Goal: Task Accomplishment & Management: Use online tool/utility

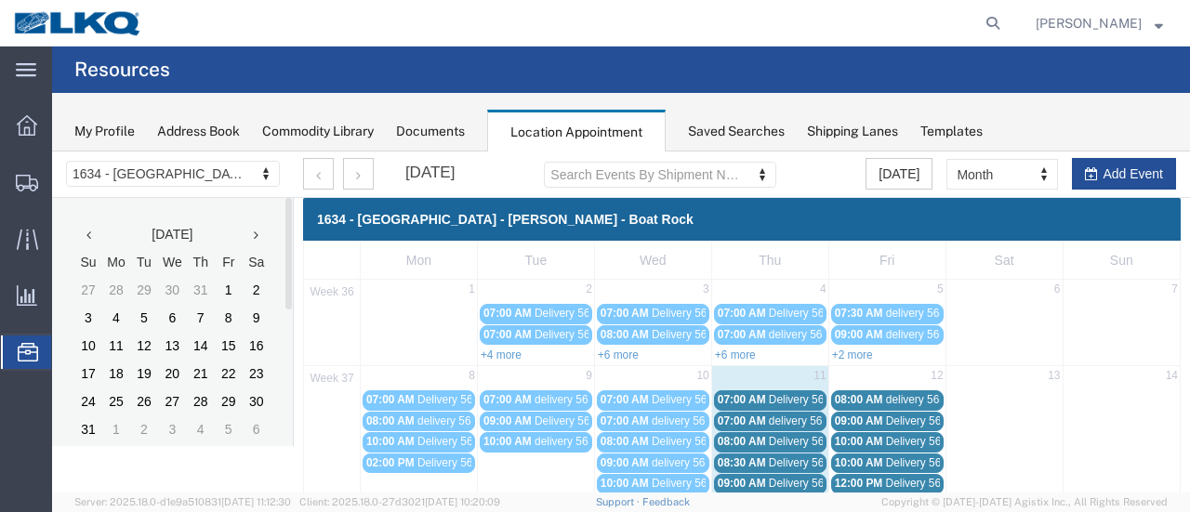
scroll to position [186, 0]
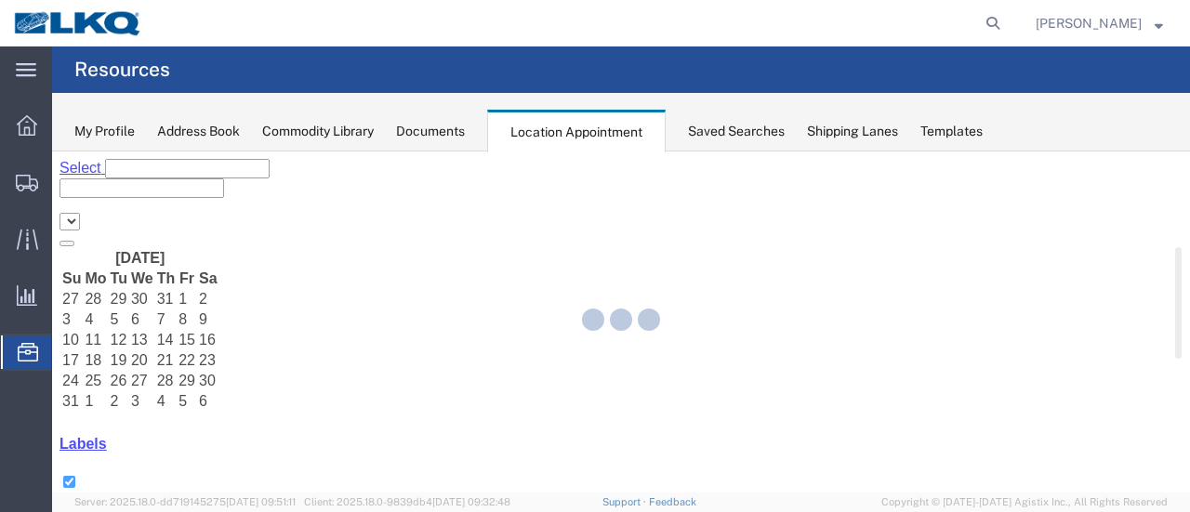
select select "28712"
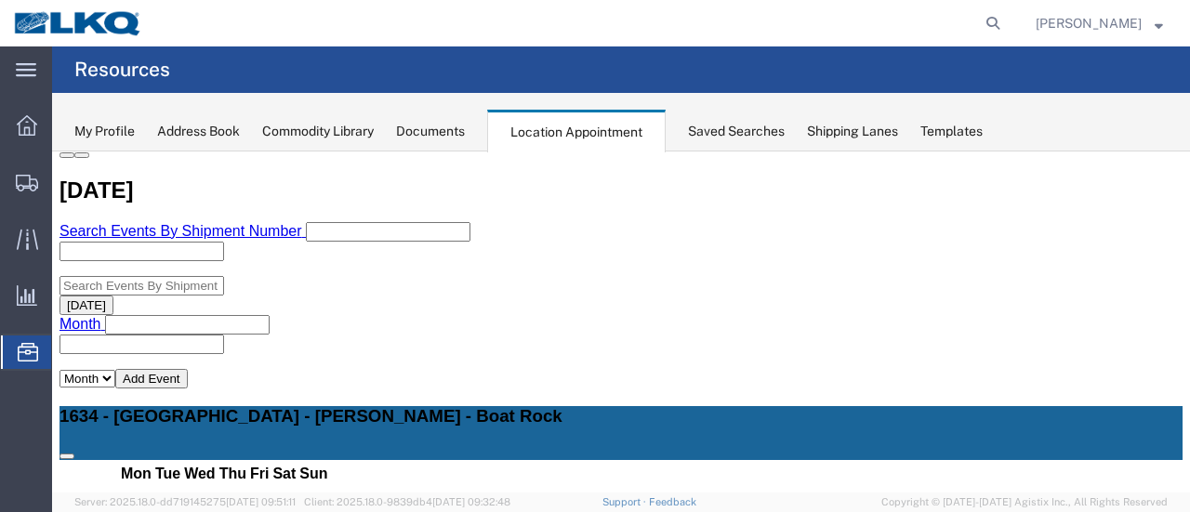
scroll to position [372, 0]
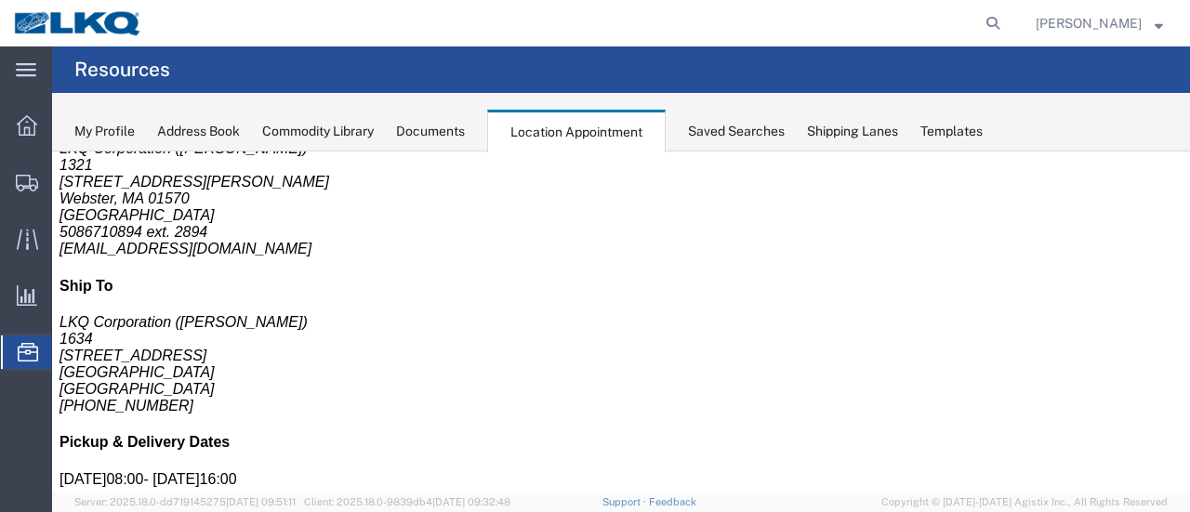
scroll to position [0, 0]
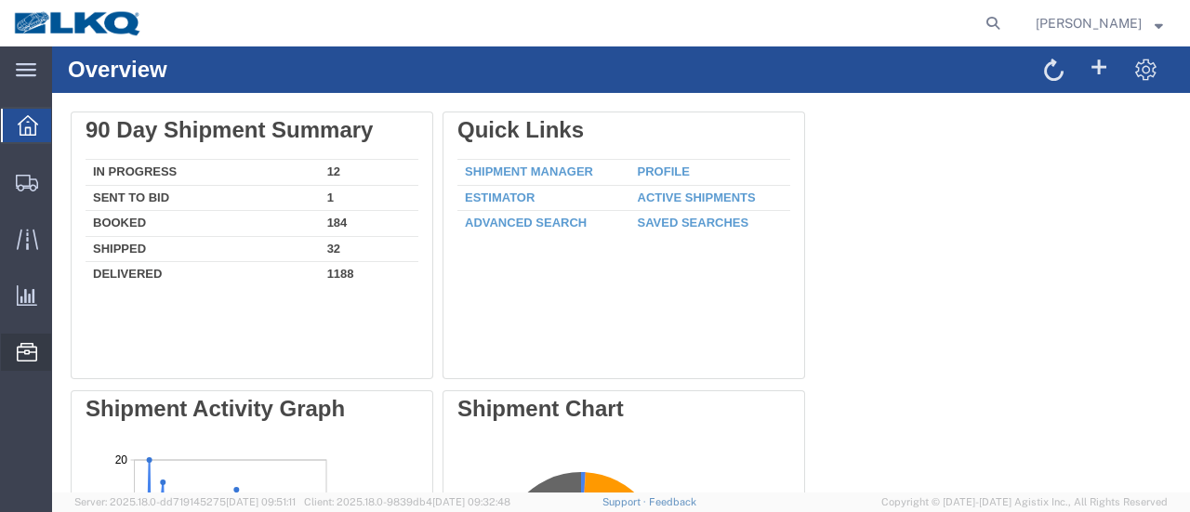
click at [0, 0] on span "Location Appointment" at bounding box center [0, 0] width 0 height 0
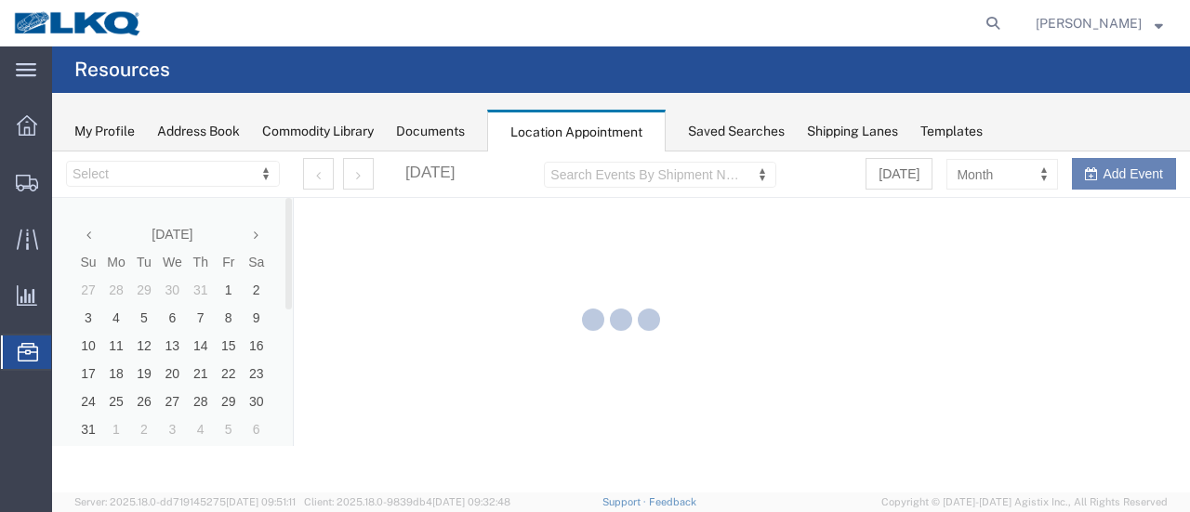
select select "28712"
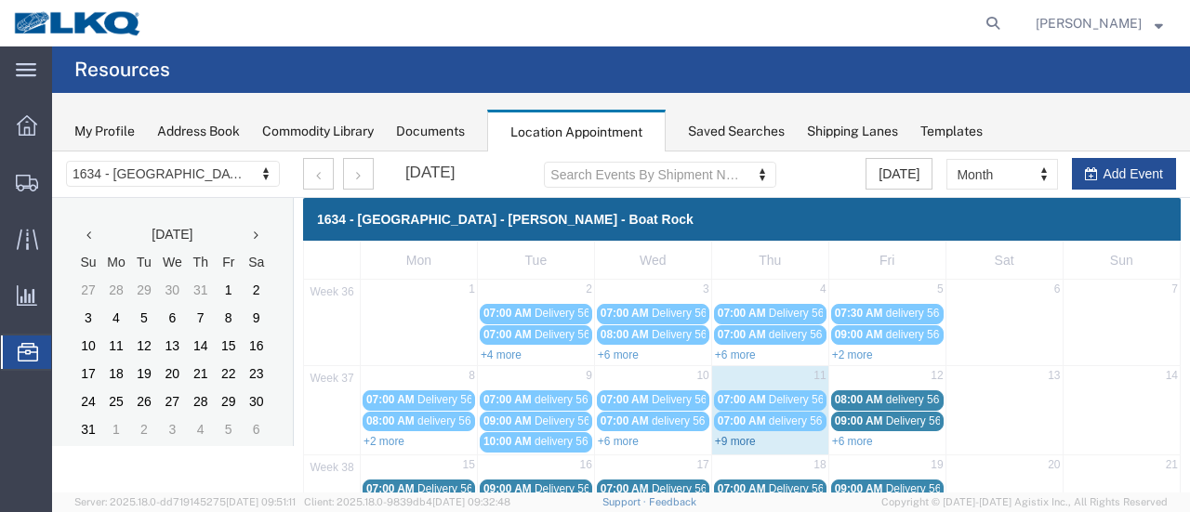
click at [745, 435] on link "+9 more" at bounding box center [735, 441] width 41 height 13
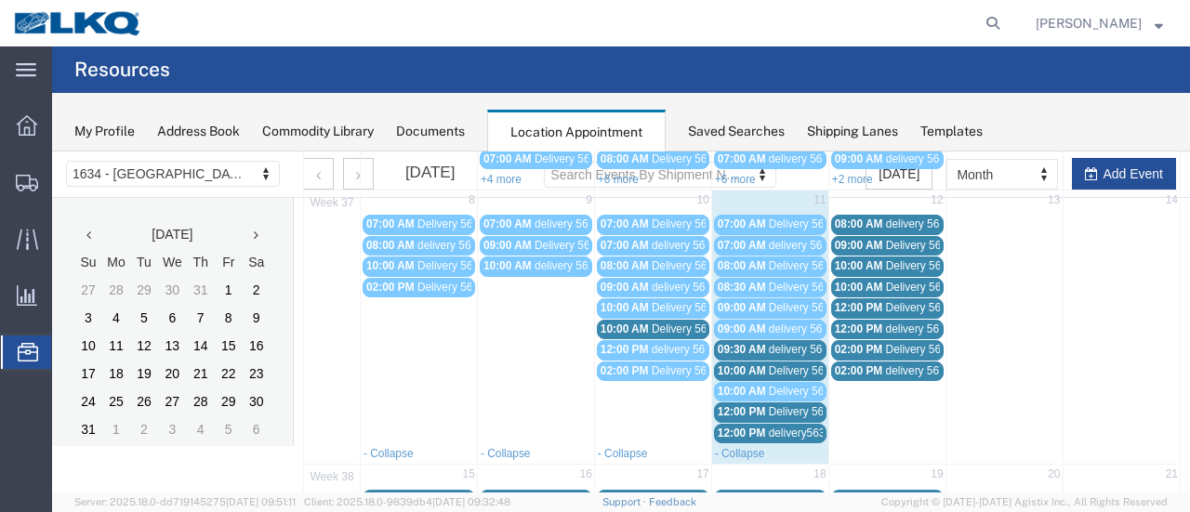
scroll to position [186, 0]
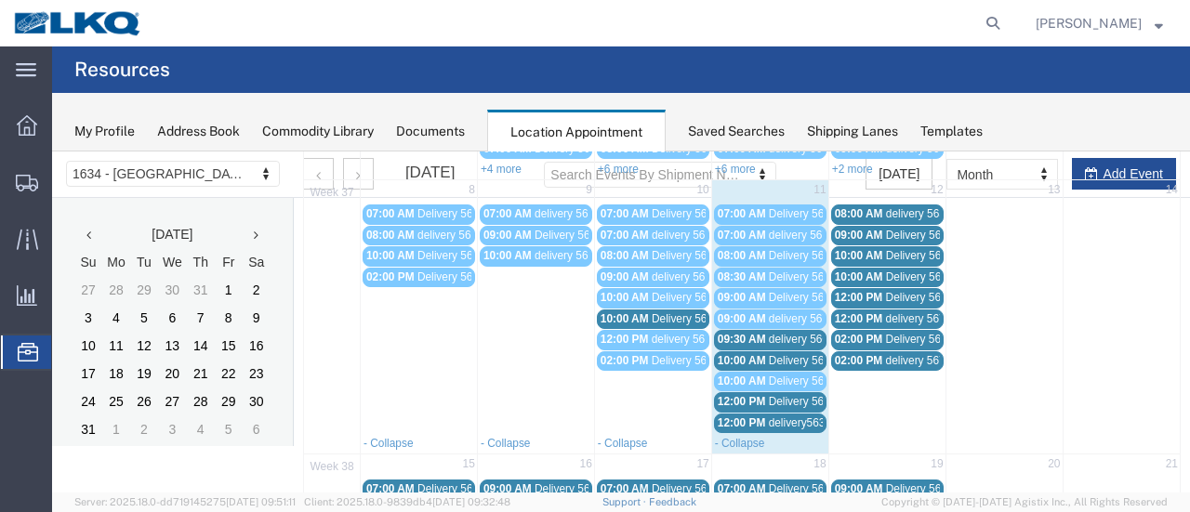
click at [738, 398] on span "12:00 PM" at bounding box center [742, 401] width 48 height 13
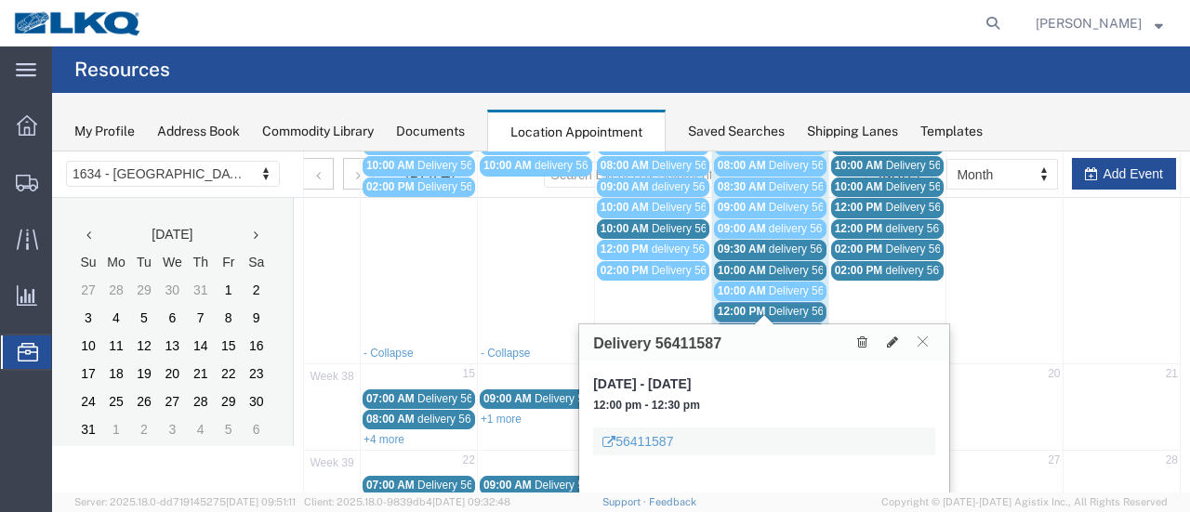
scroll to position [279, 0]
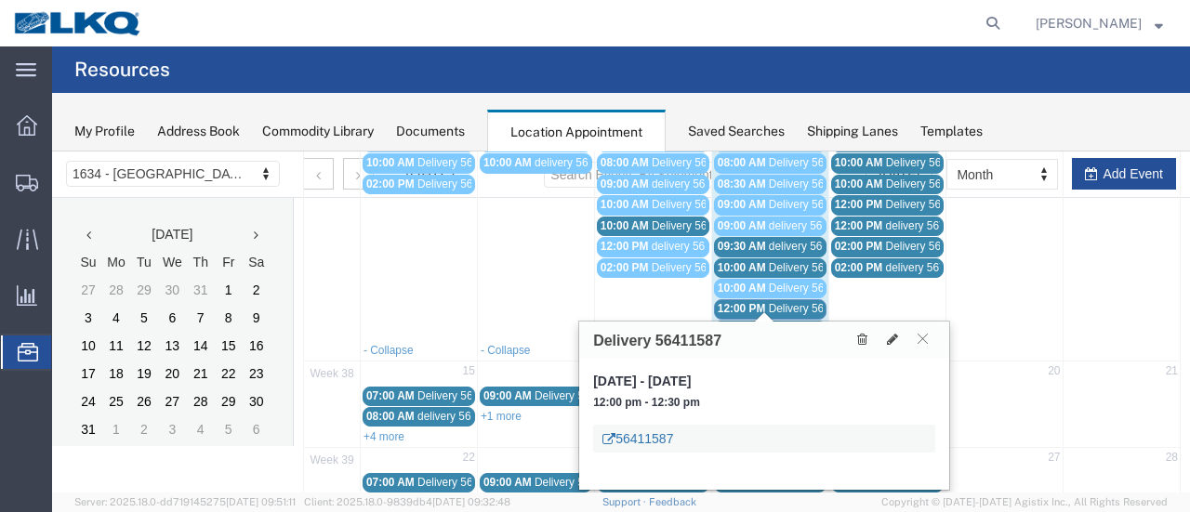
click at [638, 438] on link "56411587" at bounding box center [637, 439] width 71 height 19
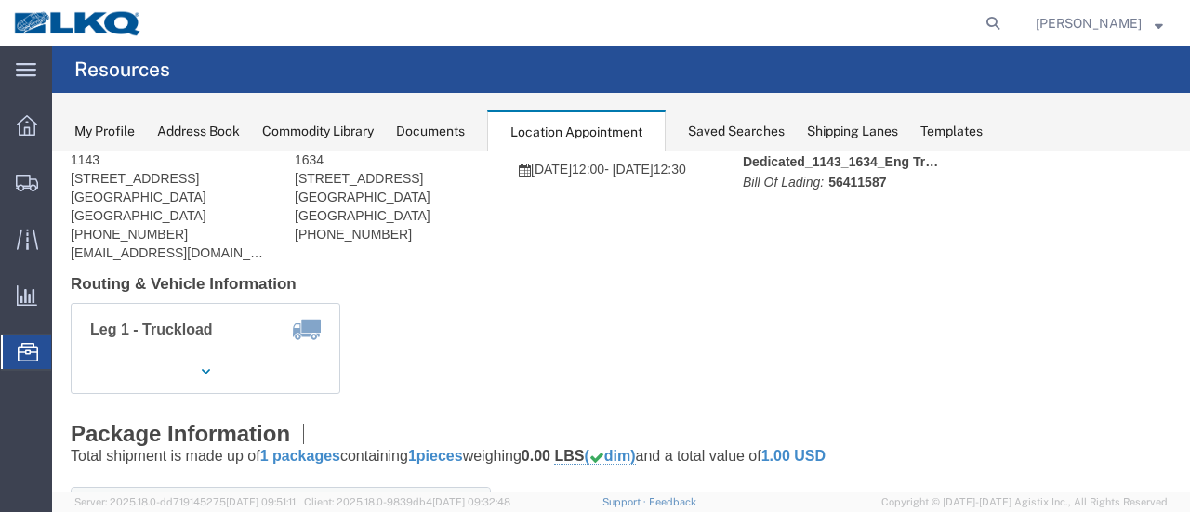
scroll to position [0, 0]
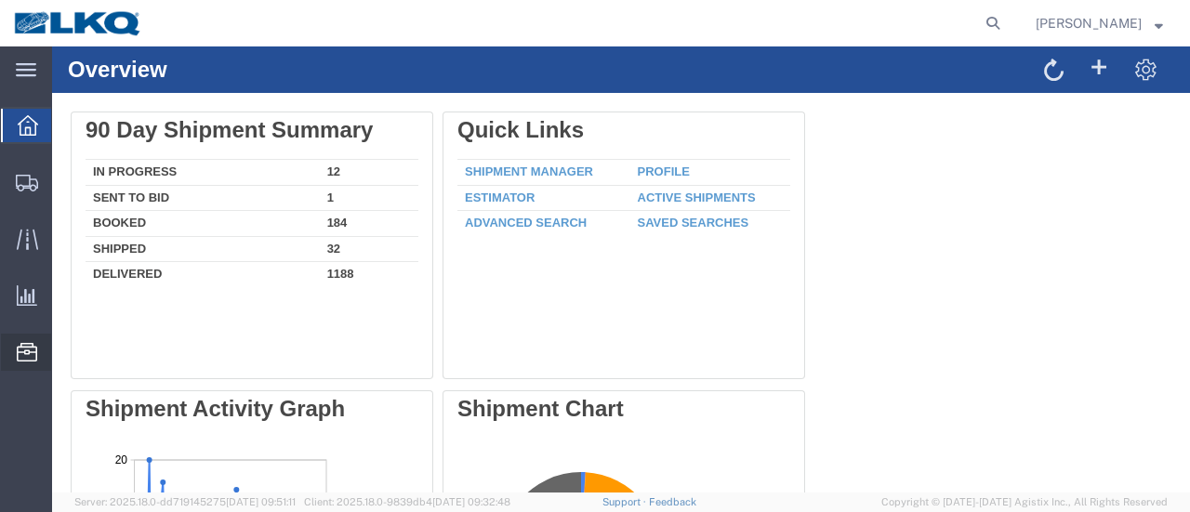
click at [0, 0] on span "Location Appointment" at bounding box center [0, 0] width 0 height 0
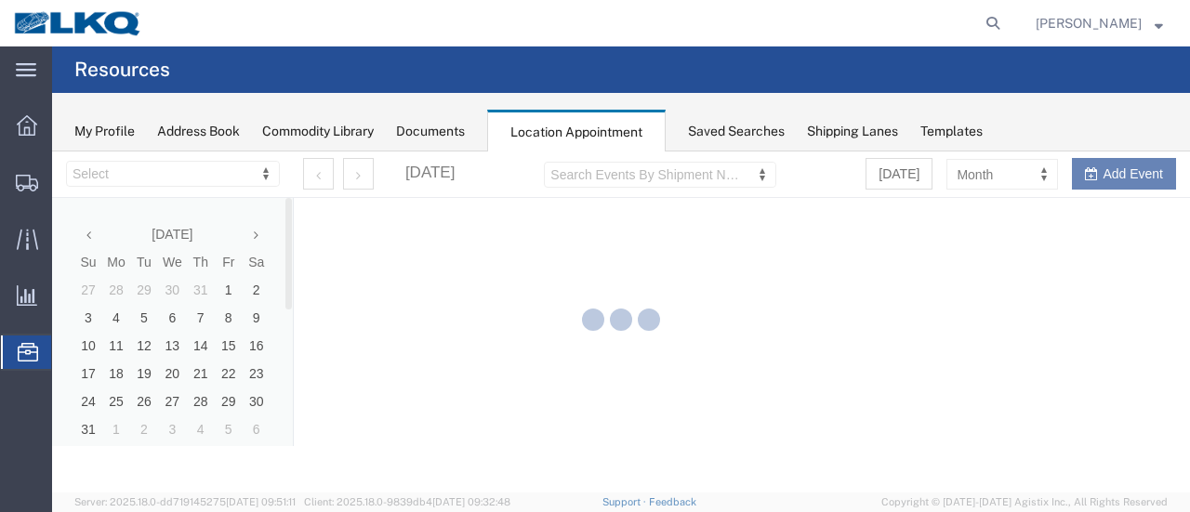
select select "28712"
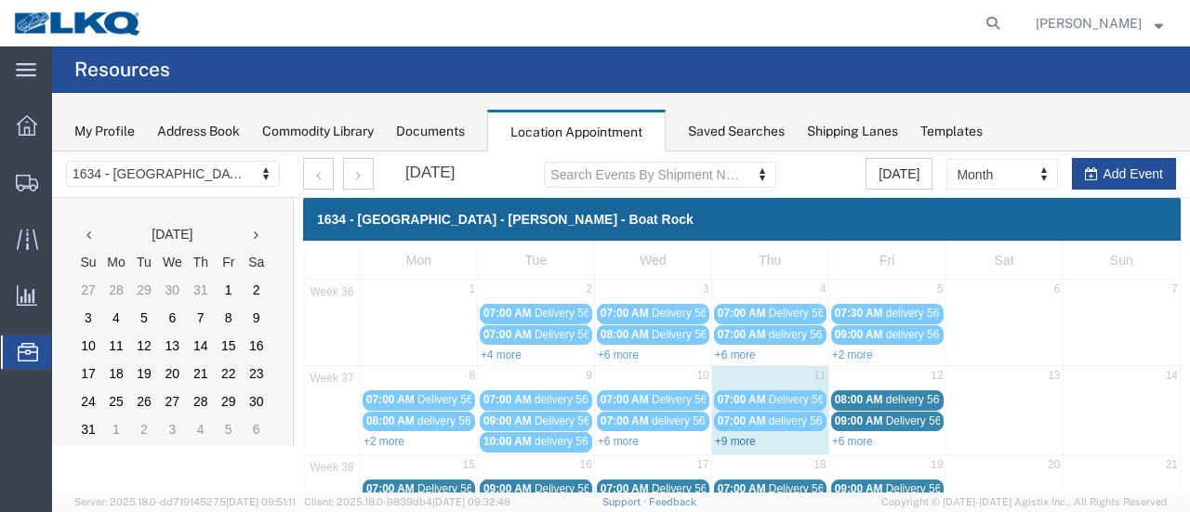
click at [742, 437] on link "+9 more" at bounding box center [735, 441] width 41 height 13
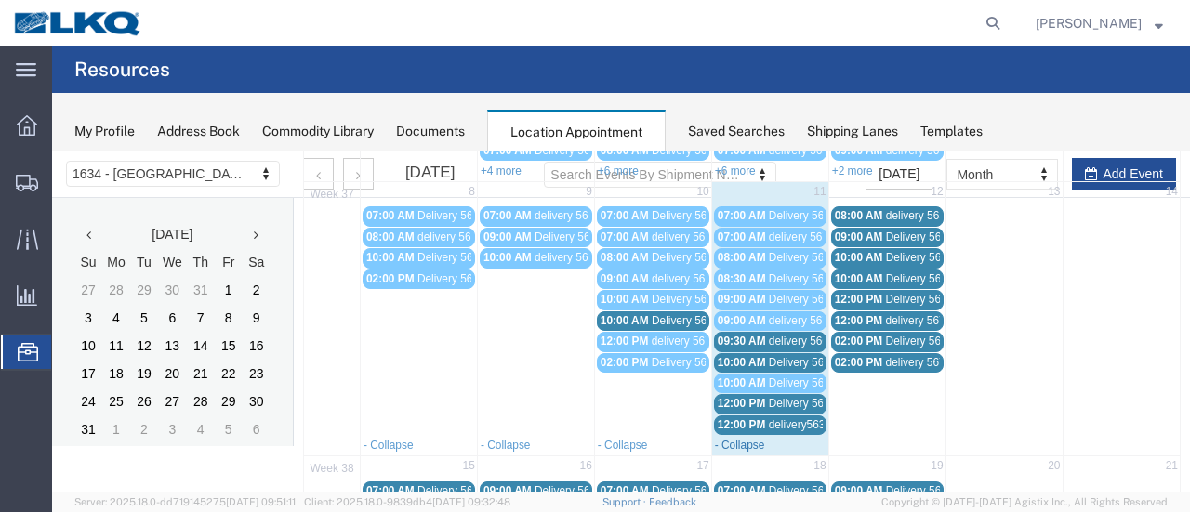
scroll to position [186, 0]
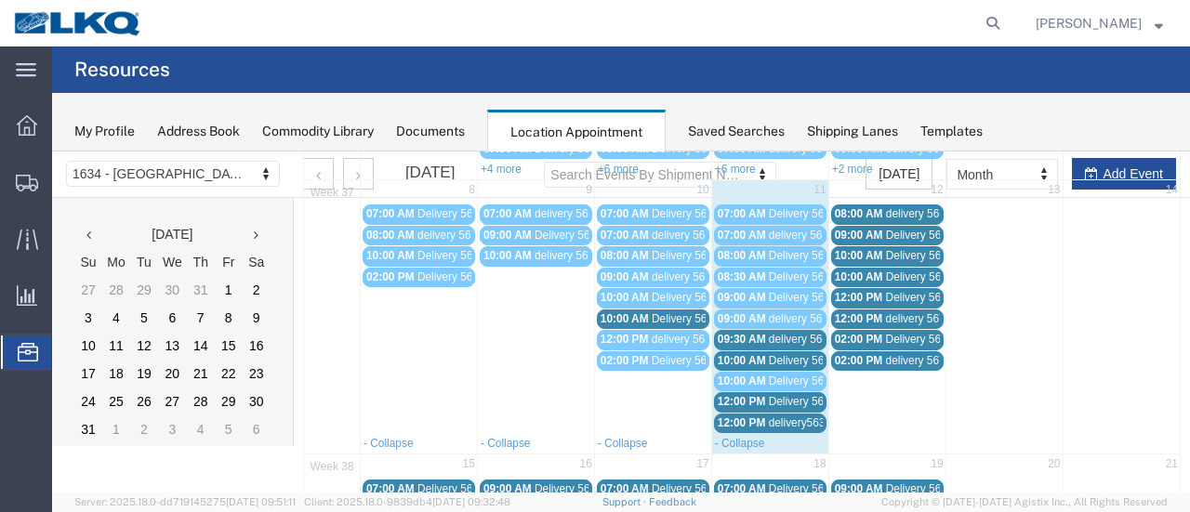
click at [738, 354] on span "10:00 AM" at bounding box center [742, 360] width 48 height 13
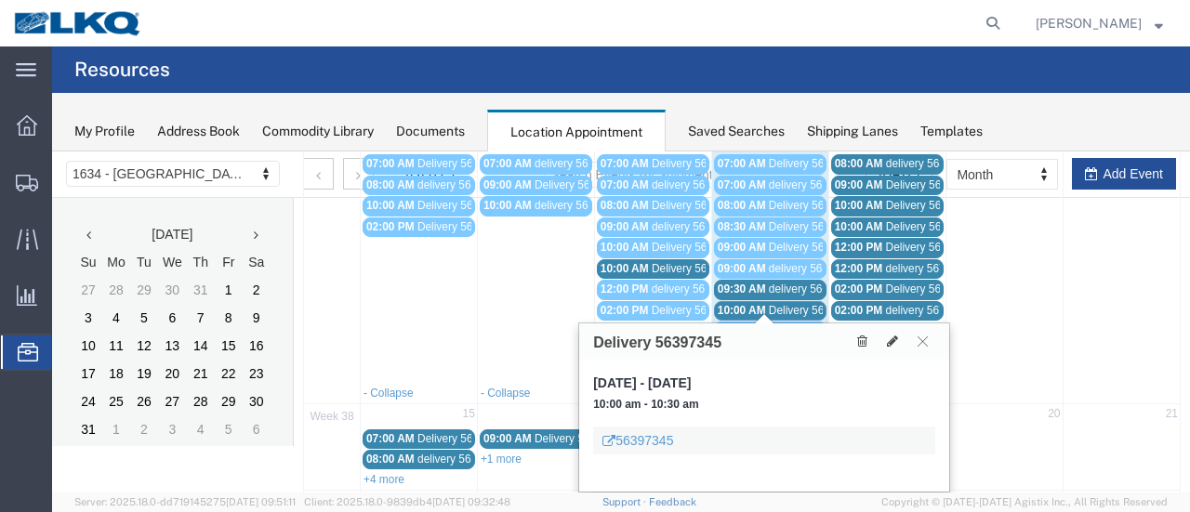
scroll to position [279, 0]
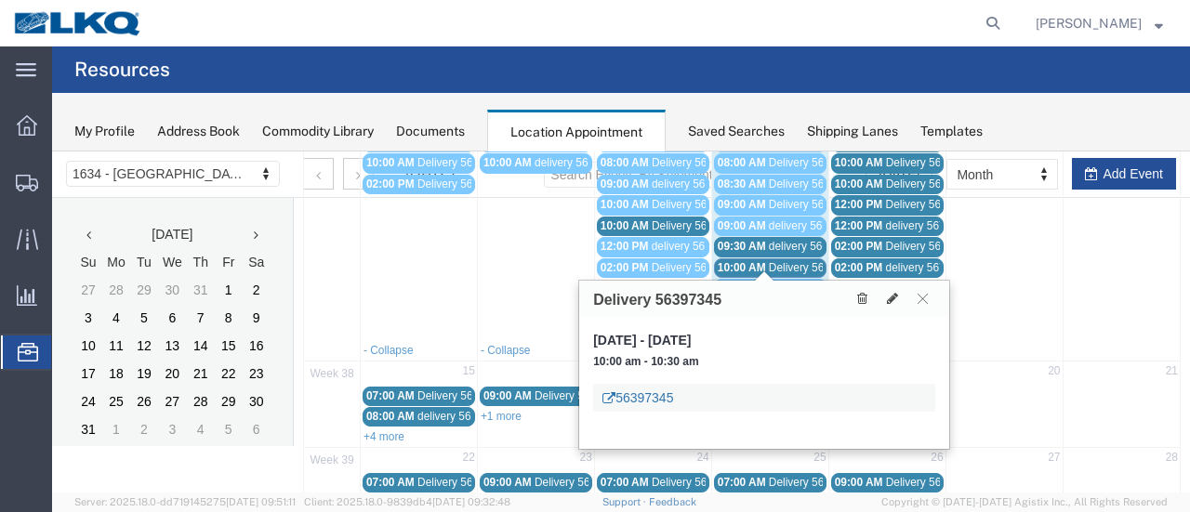
click at [666, 391] on link "56397345" at bounding box center [637, 398] width 71 height 19
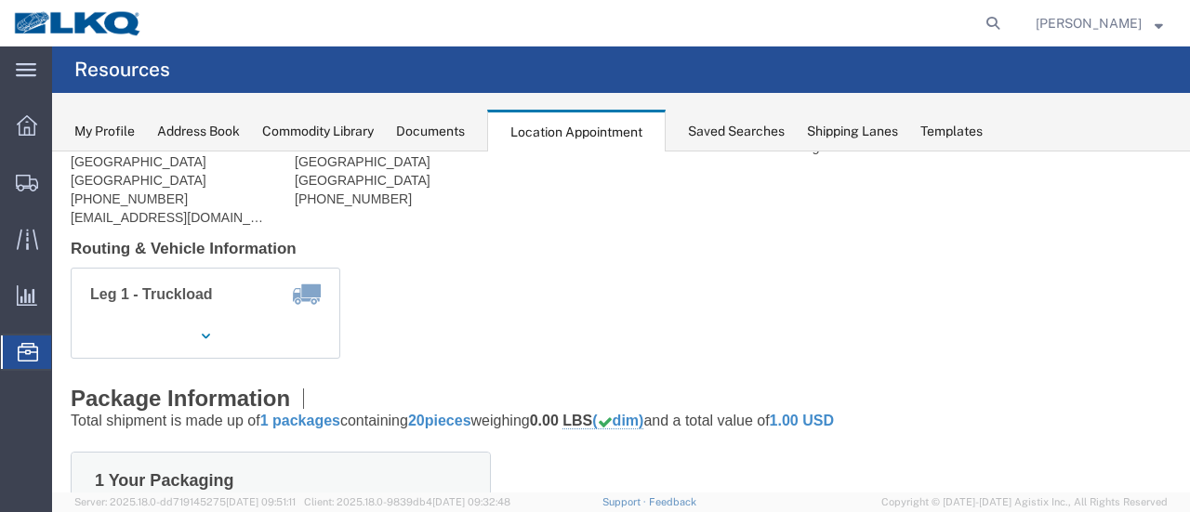
scroll to position [0, 0]
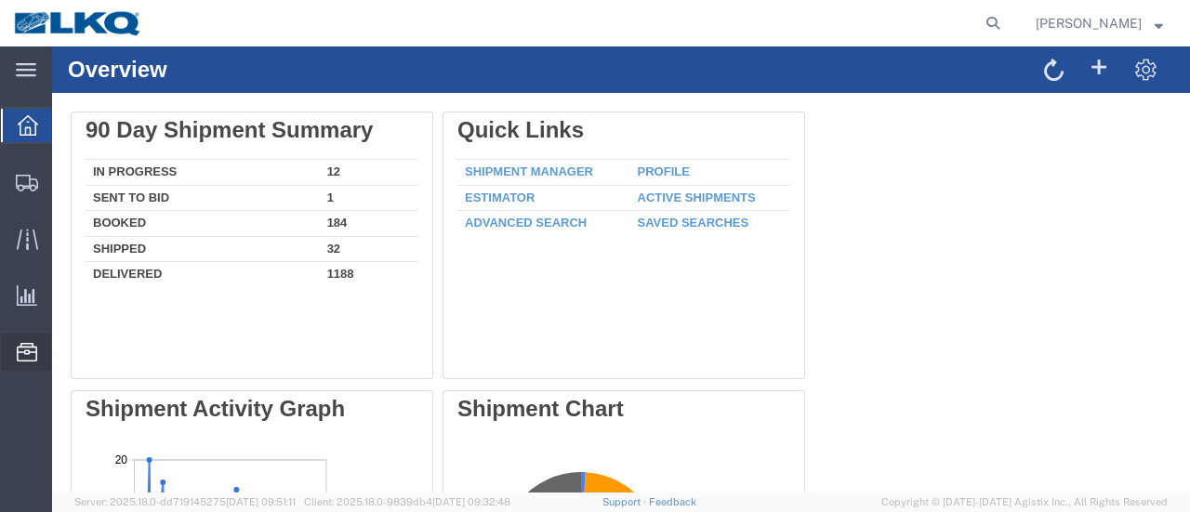
click at [0, 0] on span "Location Appointment" at bounding box center [0, 0] width 0 height 0
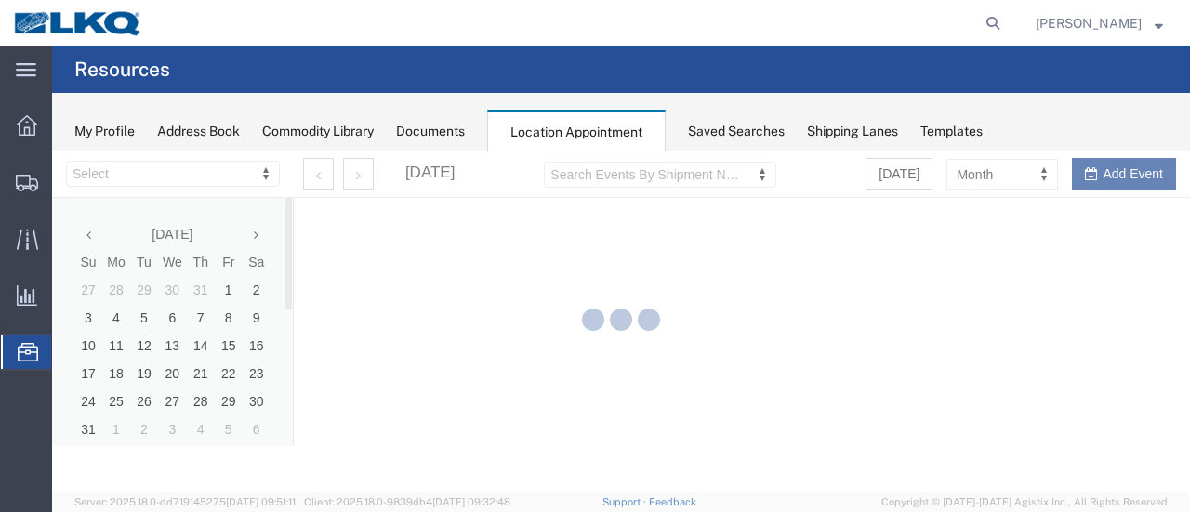
select select "28712"
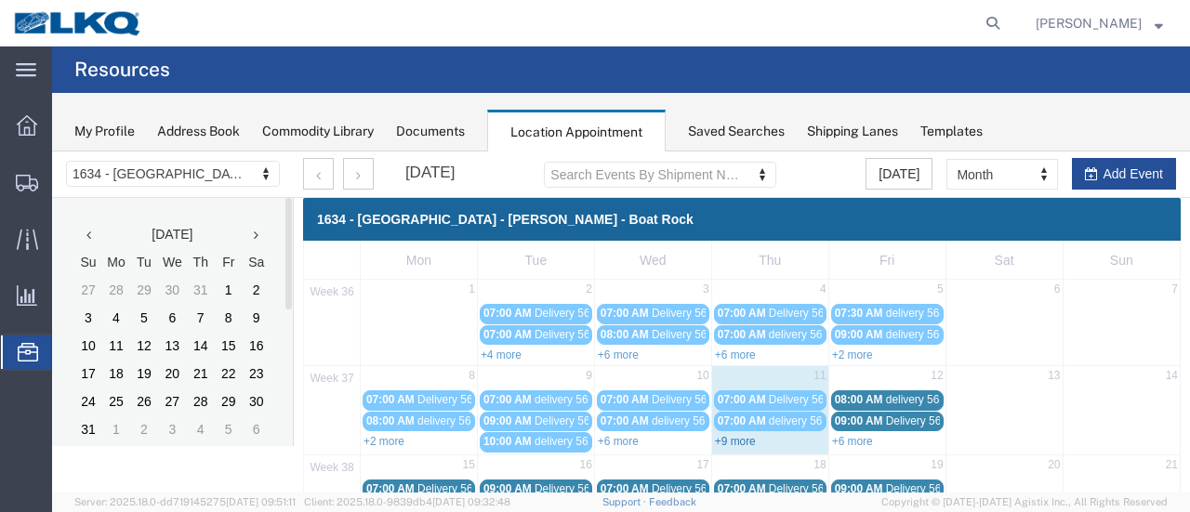
click at [735, 442] on link "+9 more" at bounding box center [735, 441] width 41 height 13
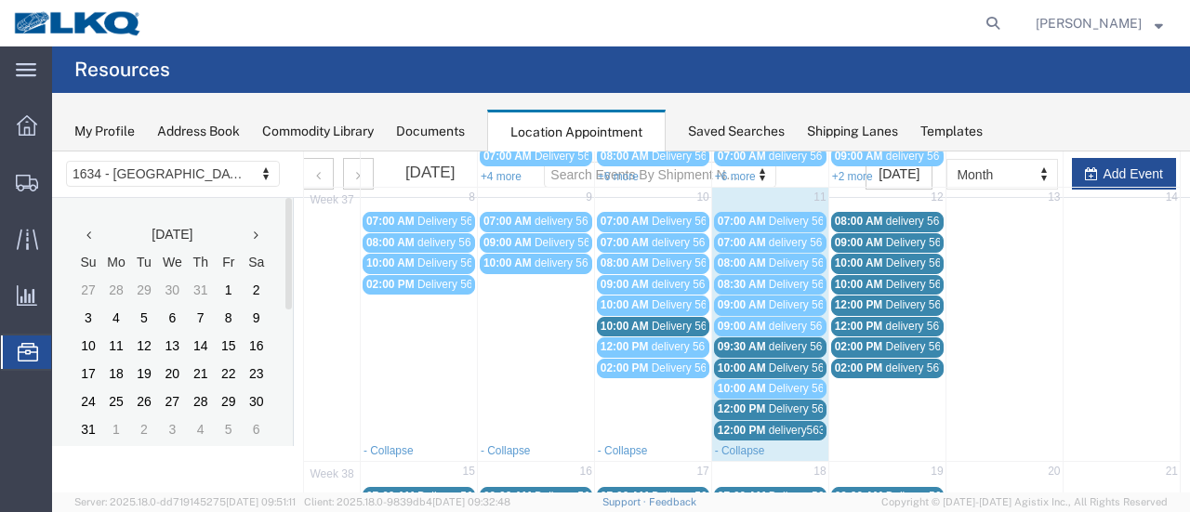
scroll to position [186, 0]
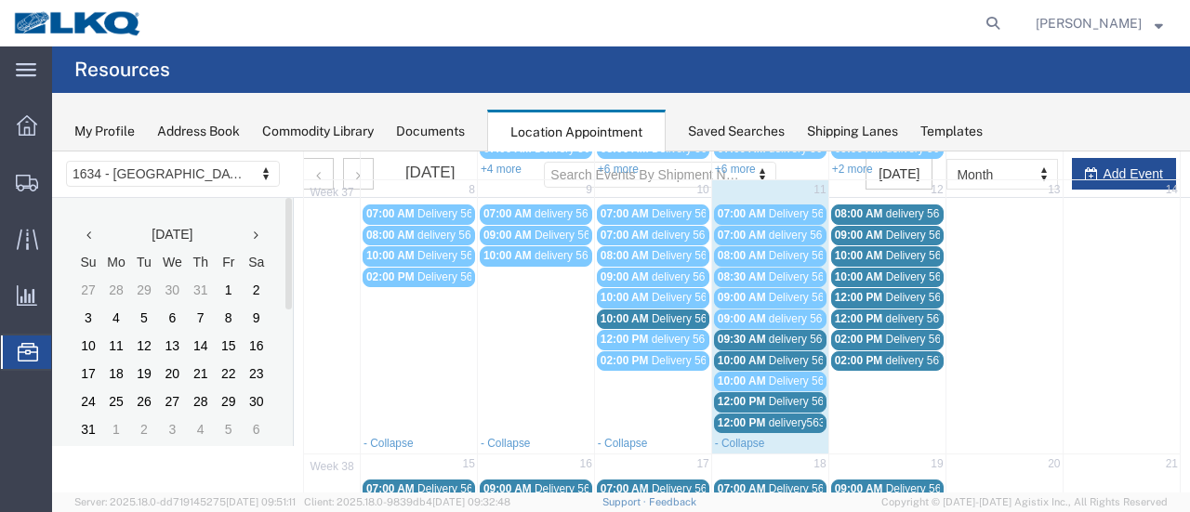
click at [732, 334] on span "09:30 AM" at bounding box center [742, 339] width 48 height 13
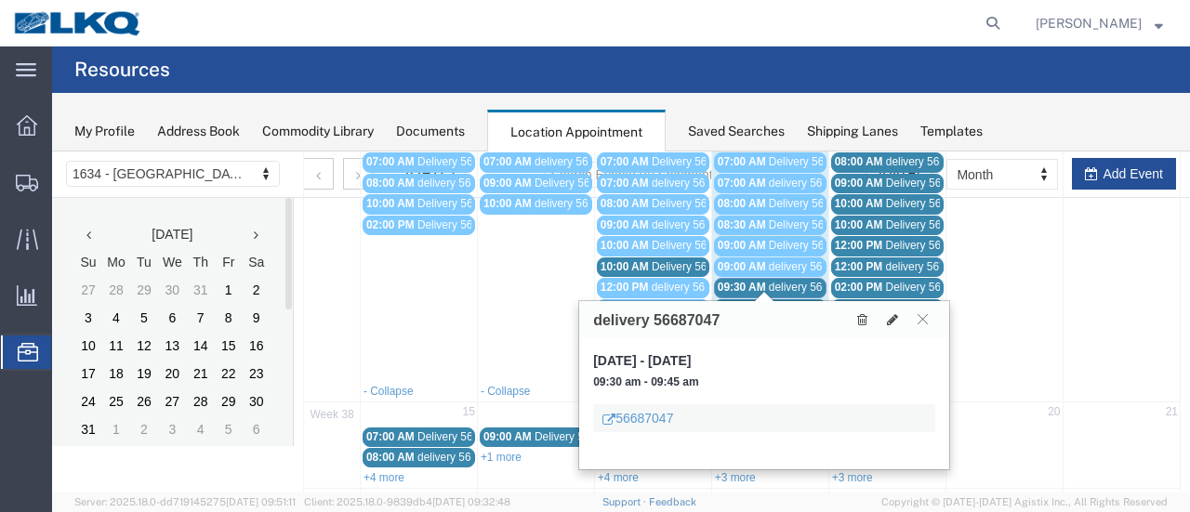
scroll to position [279, 0]
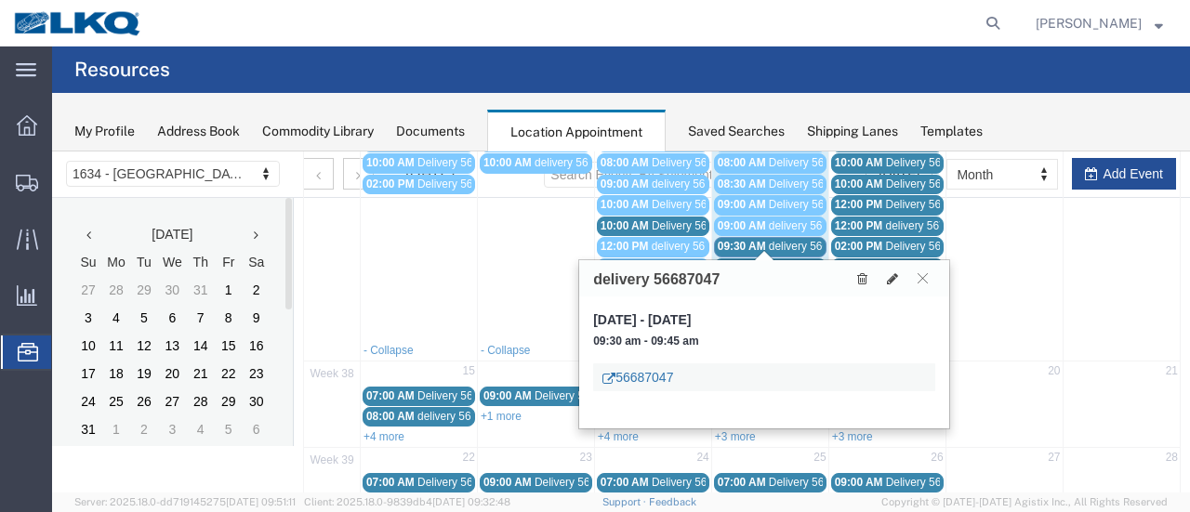
click at [662, 385] on link "56687047" at bounding box center [637, 377] width 71 height 19
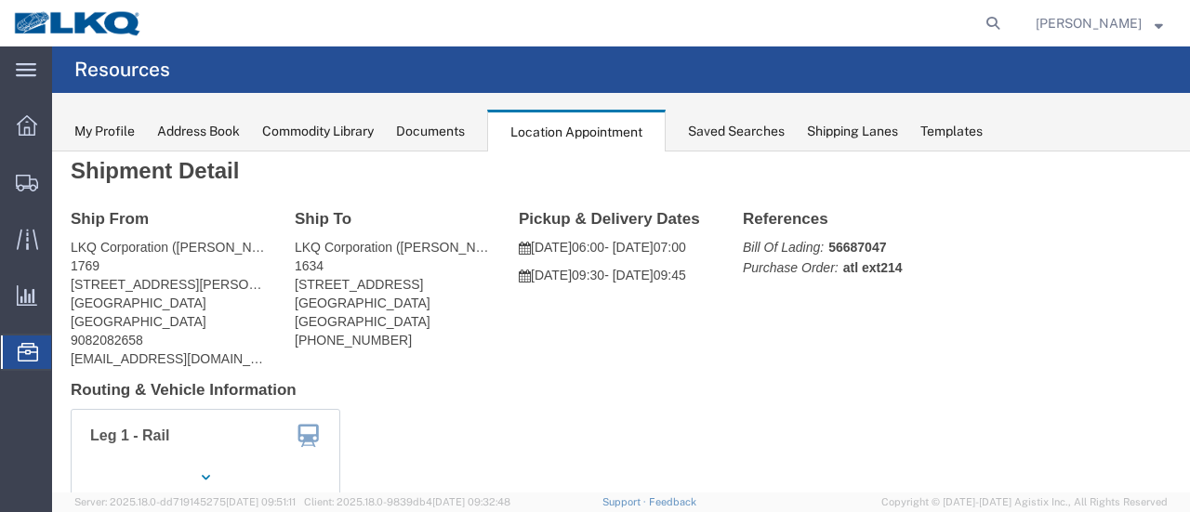
scroll to position [0, 0]
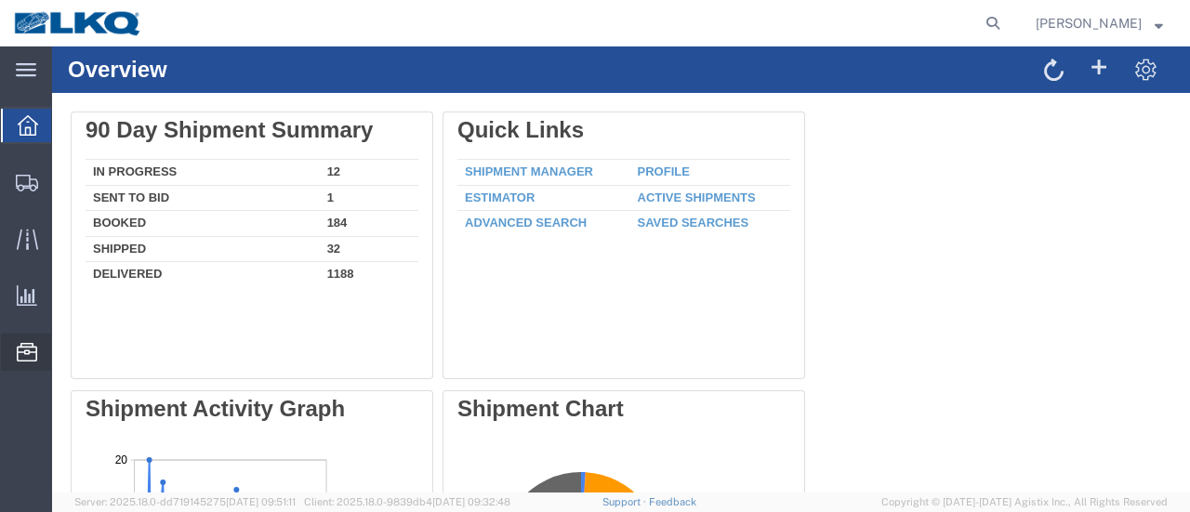
click at [0, 0] on span "Location Appointment" at bounding box center [0, 0] width 0 height 0
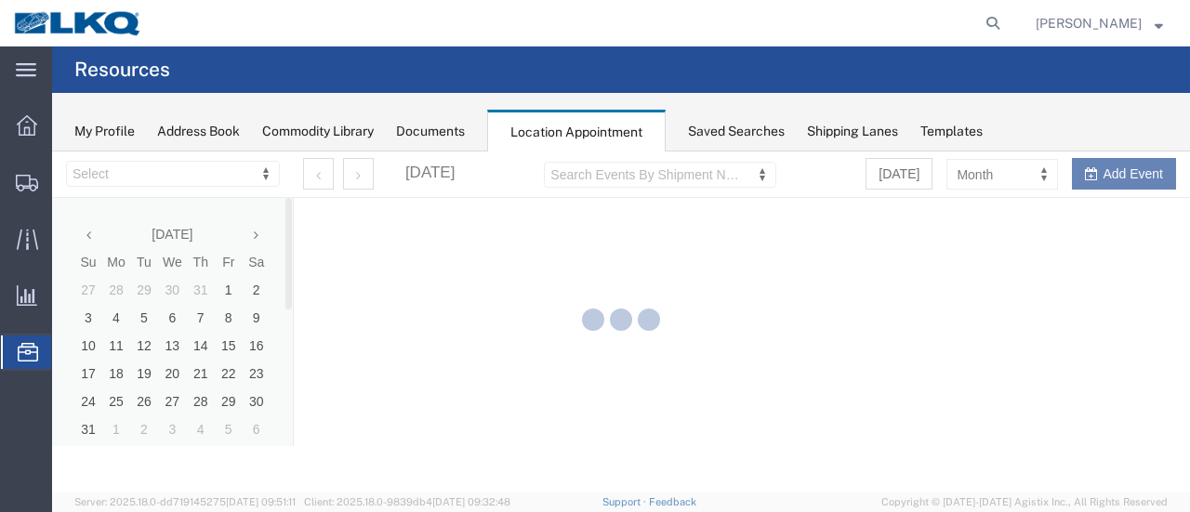
select select "28712"
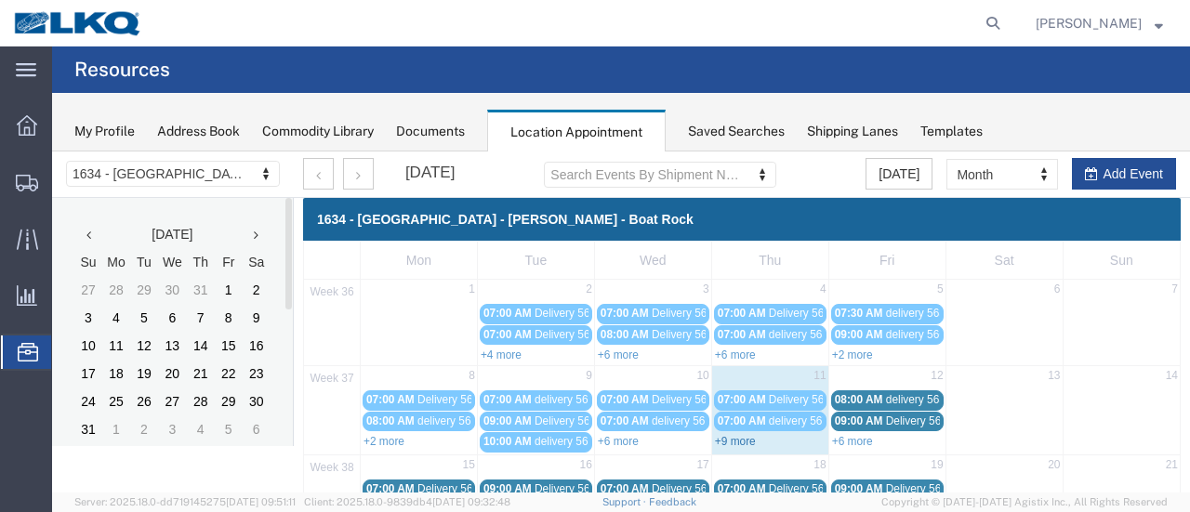
click at [729, 438] on link "+9 more" at bounding box center [735, 441] width 41 height 13
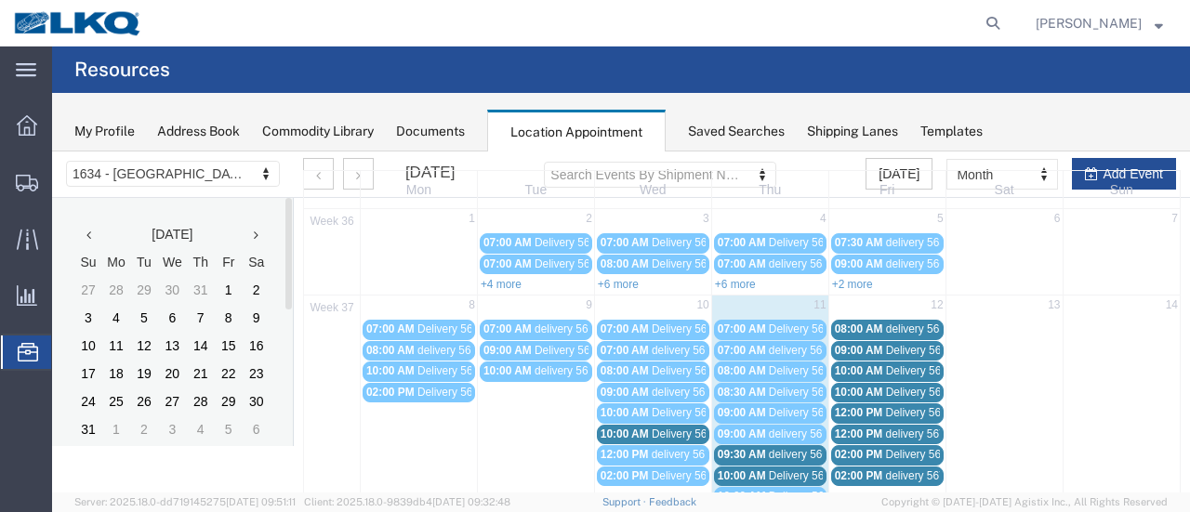
scroll to position [186, 0]
